Goal: Information Seeking & Learning: Learn about a topic

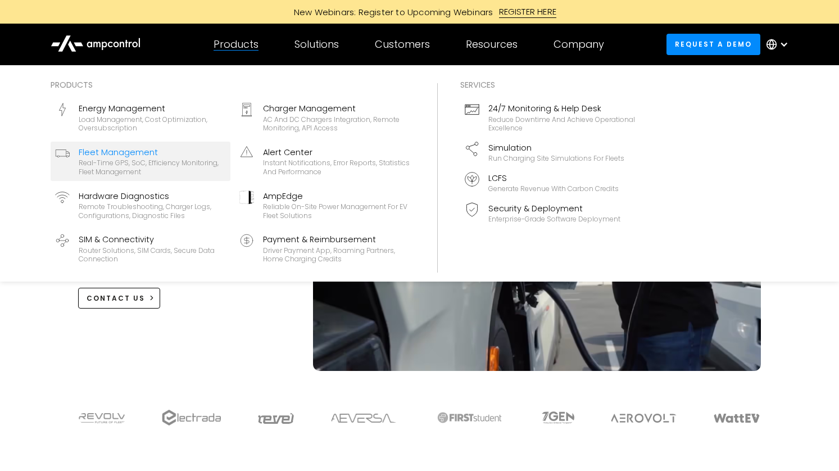
click at [133, 157] on div "Fleet Management" at bounding box center [152, 152] width 147 height 12
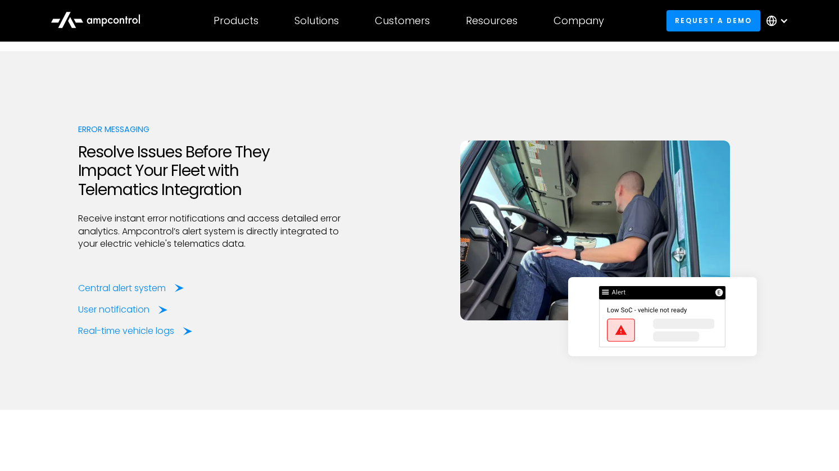
scroll to position [2433, 0]
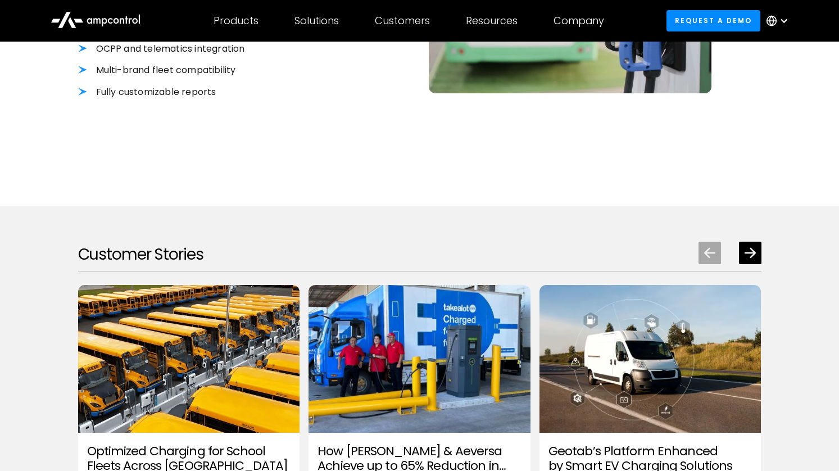
scroll to position [1416, 0]
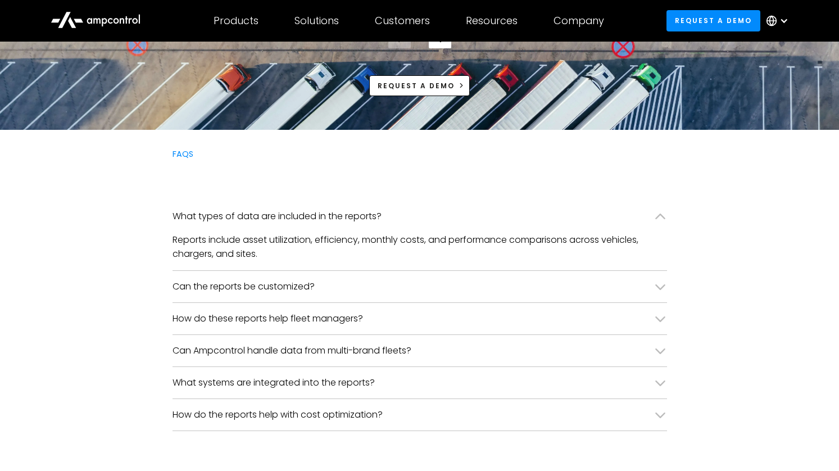
scroll to position [2621, 0]
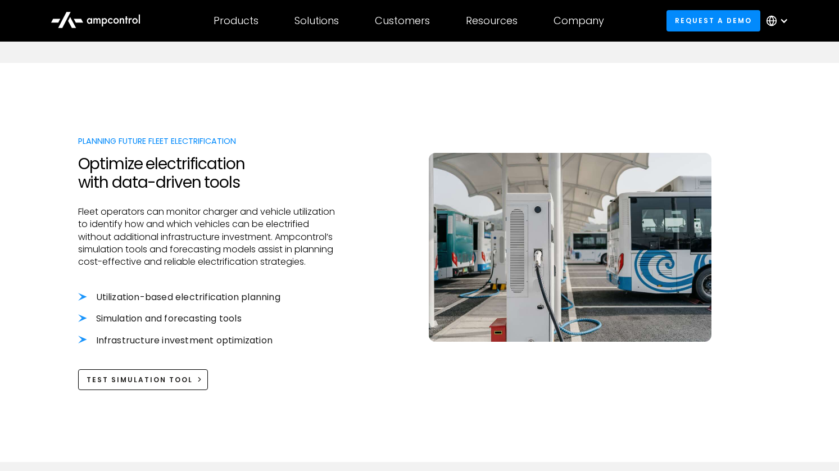
scroll to position [1120, 0]
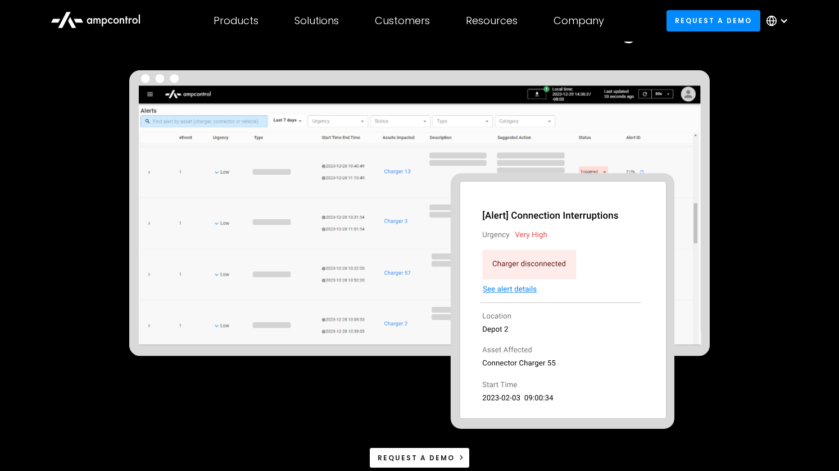
scroll to position [137, 0]
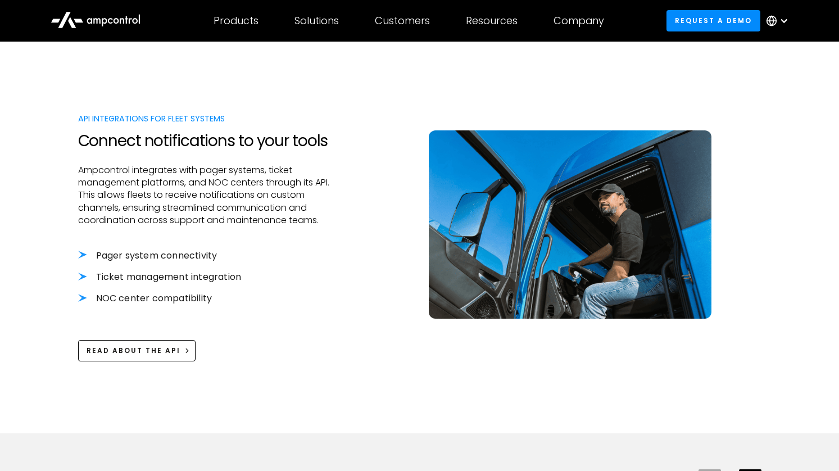
scroll to position [1077, 0]
